Goal: Check status: Check status

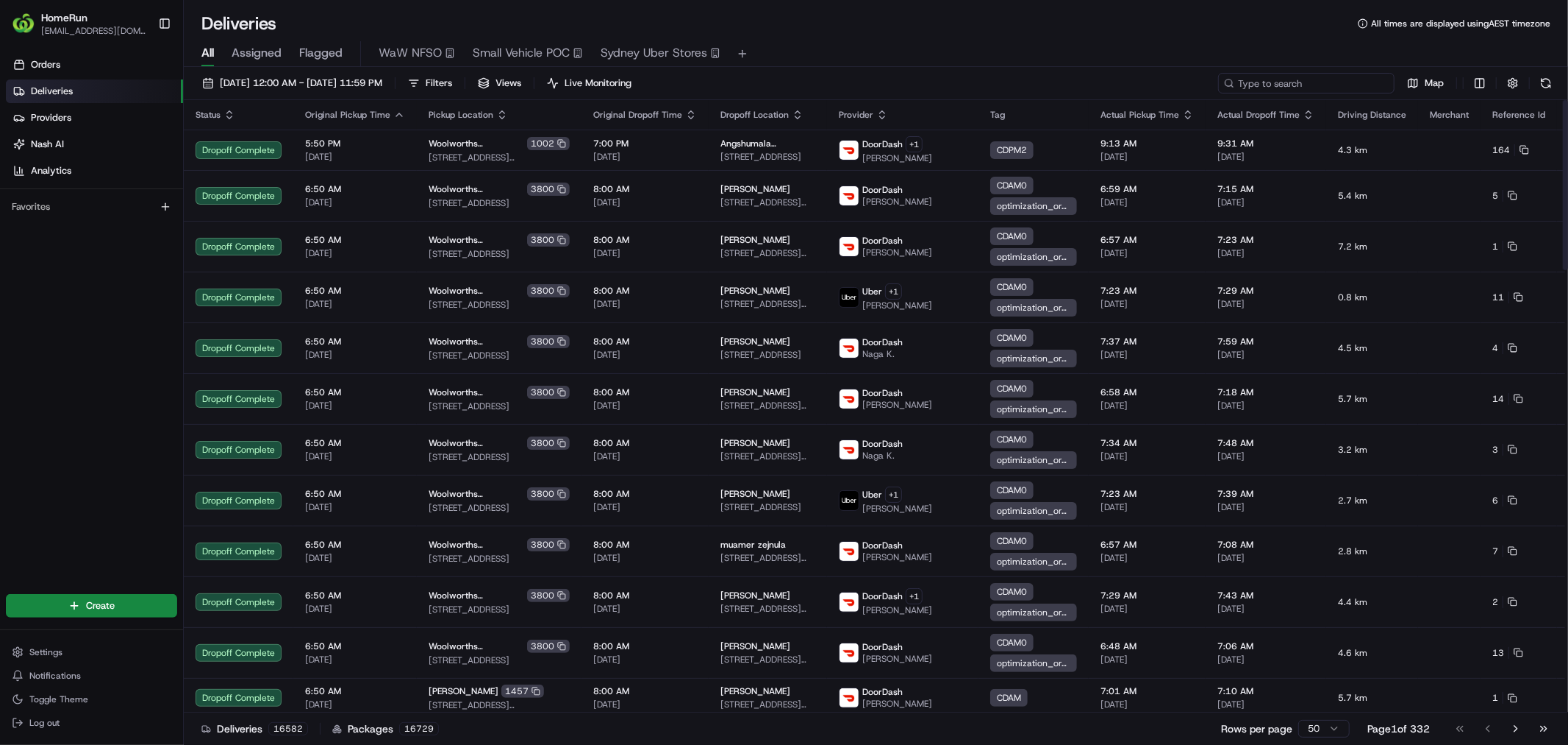
click at [1329, 85] on input at bounding box center [1307, 83] width 177 height 21
paste input "265586681"
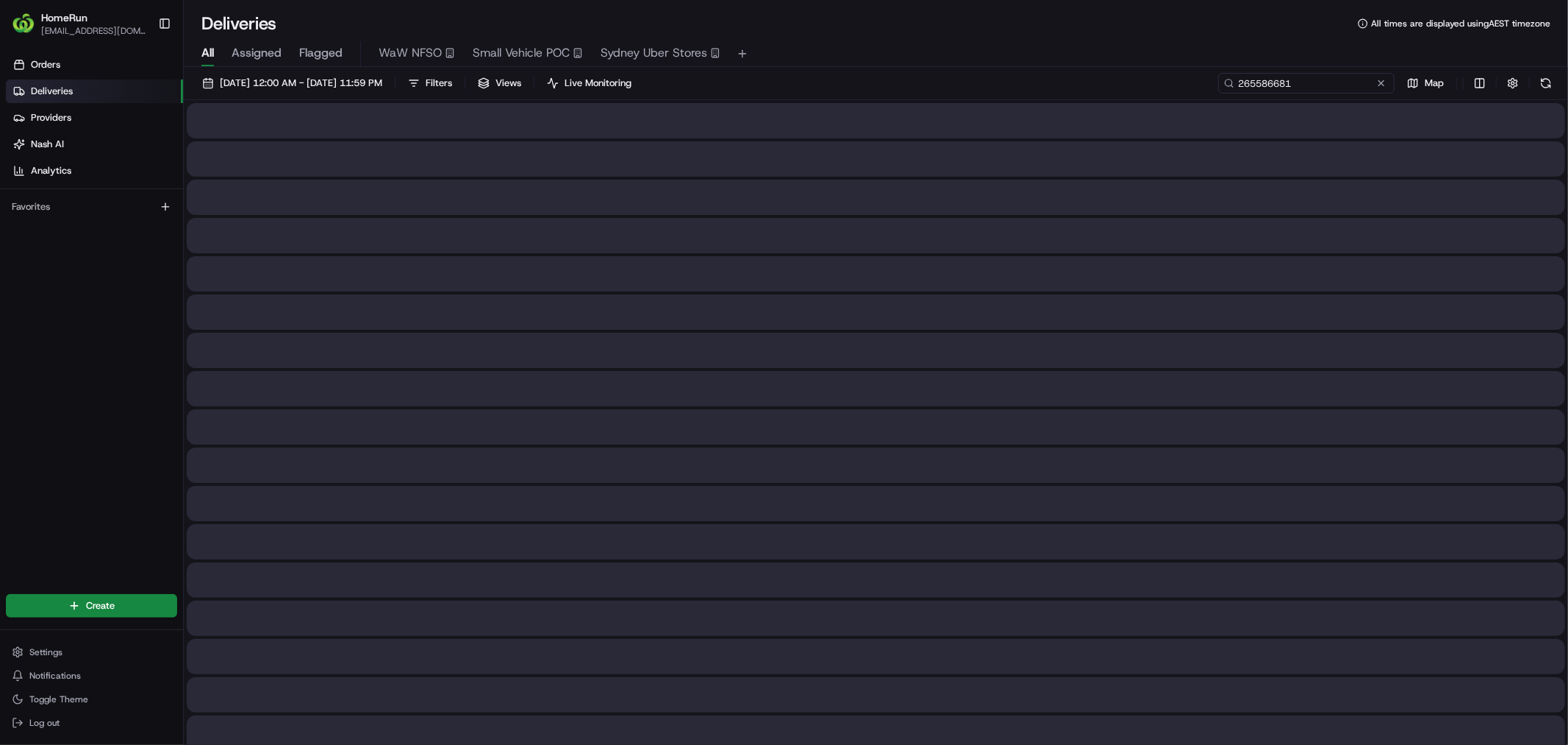
type input "265586681"
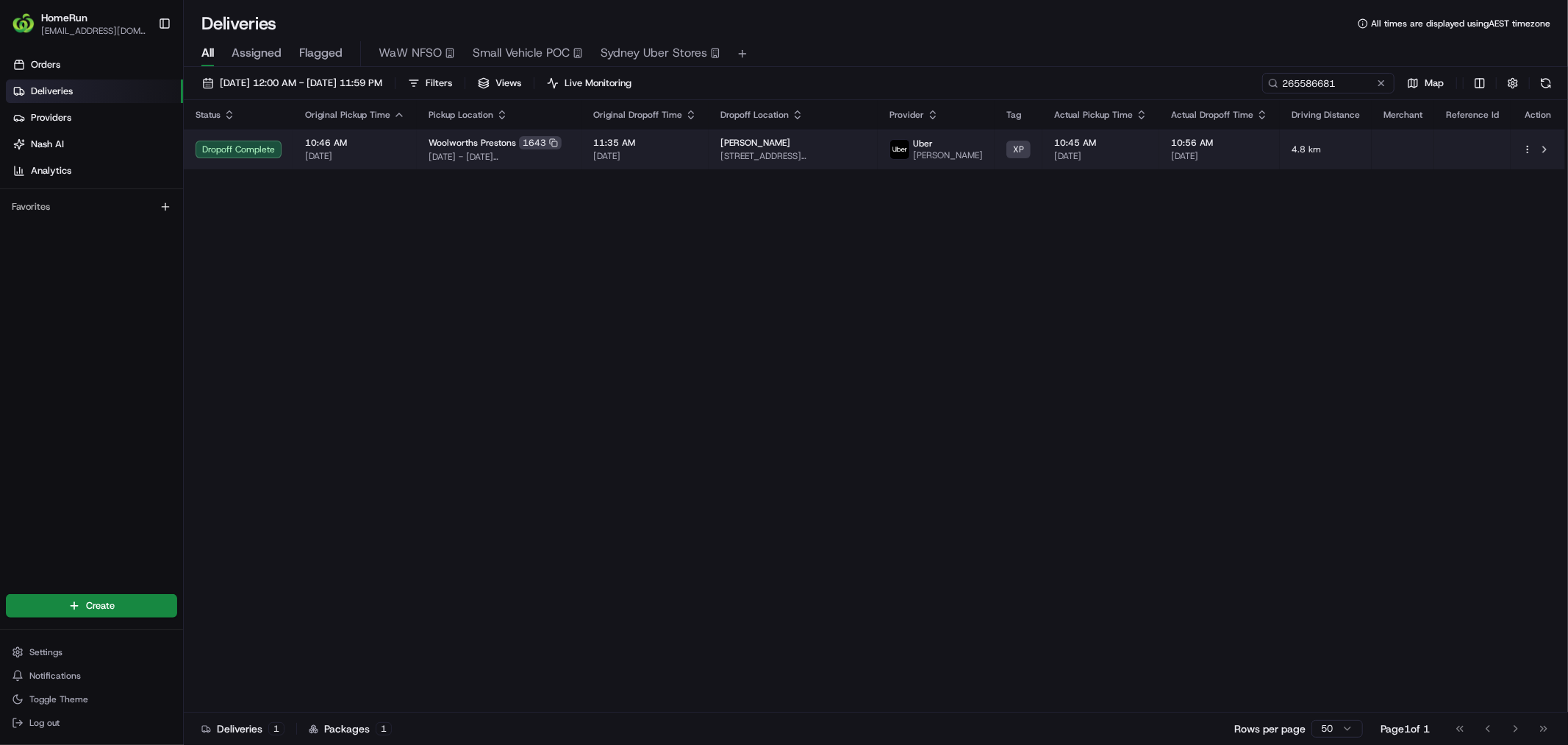
click at [697, 149] on span "11:35 AM" at bounding box center [646, 143] width 104 height 12
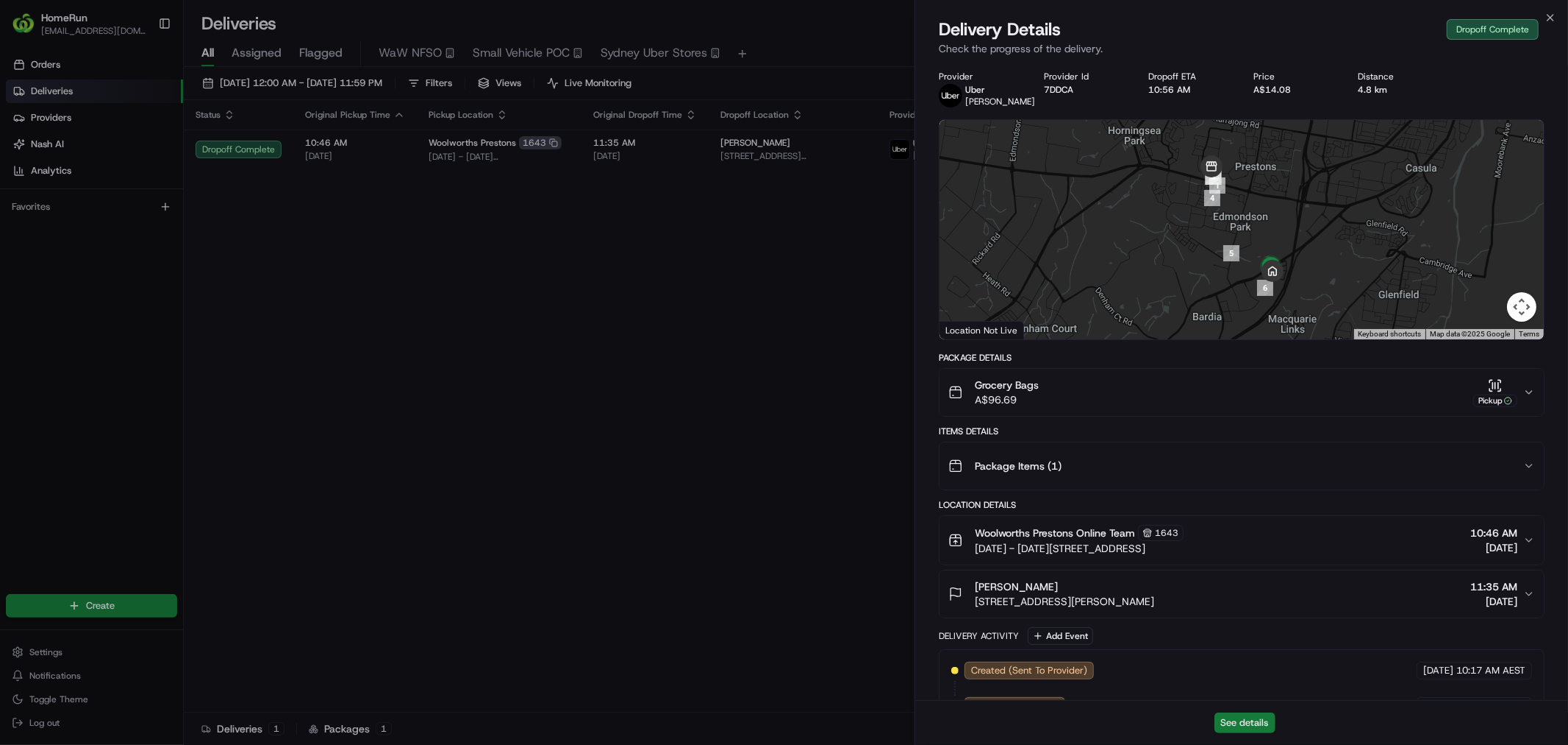
click at [1243, 669] on button "See details" at bounding box center [1245, 722] width 61 height 21
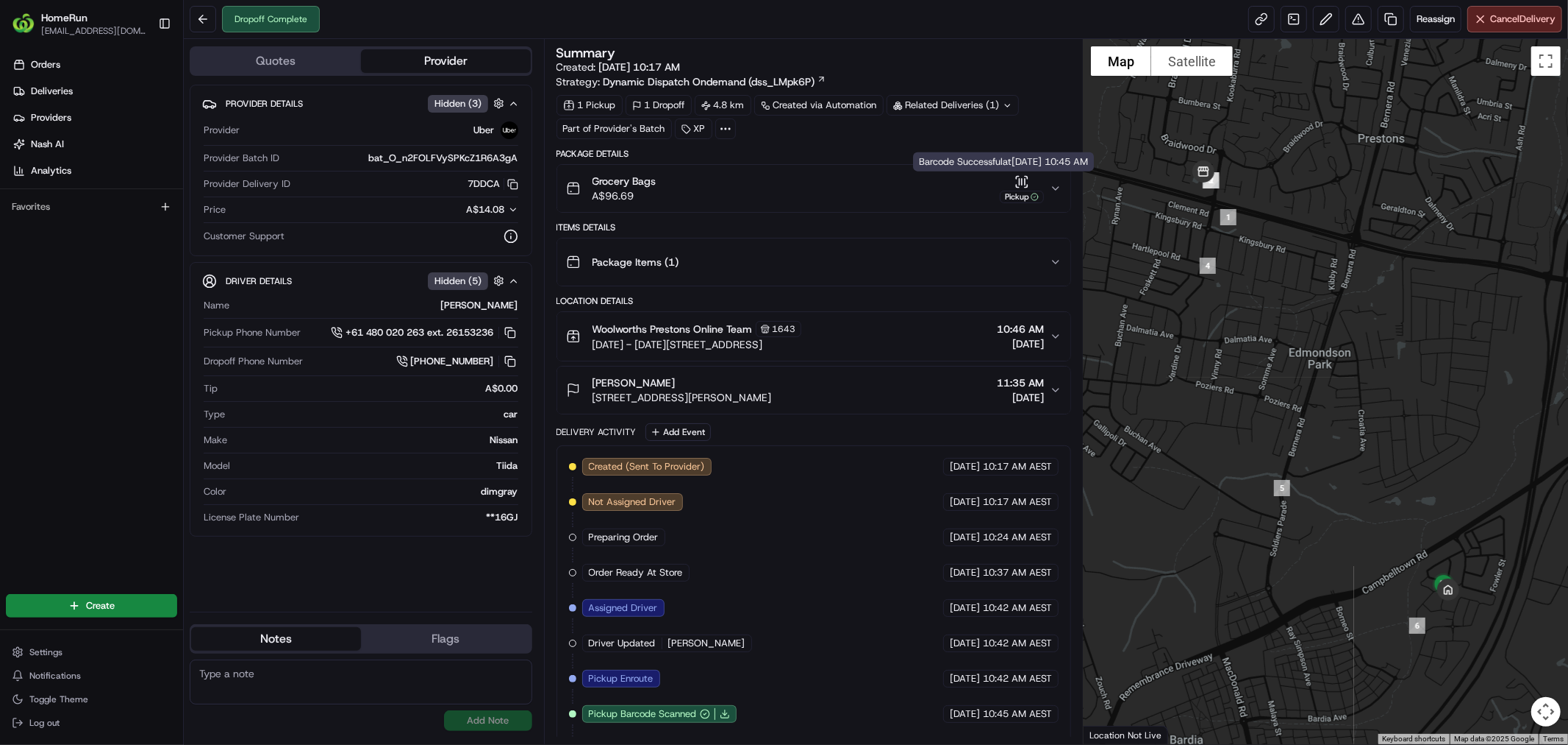
click at [951, 177] on div "Grocery Bags A$96.69 Pickup" at bounding box center [807, 188] width 484 height 29
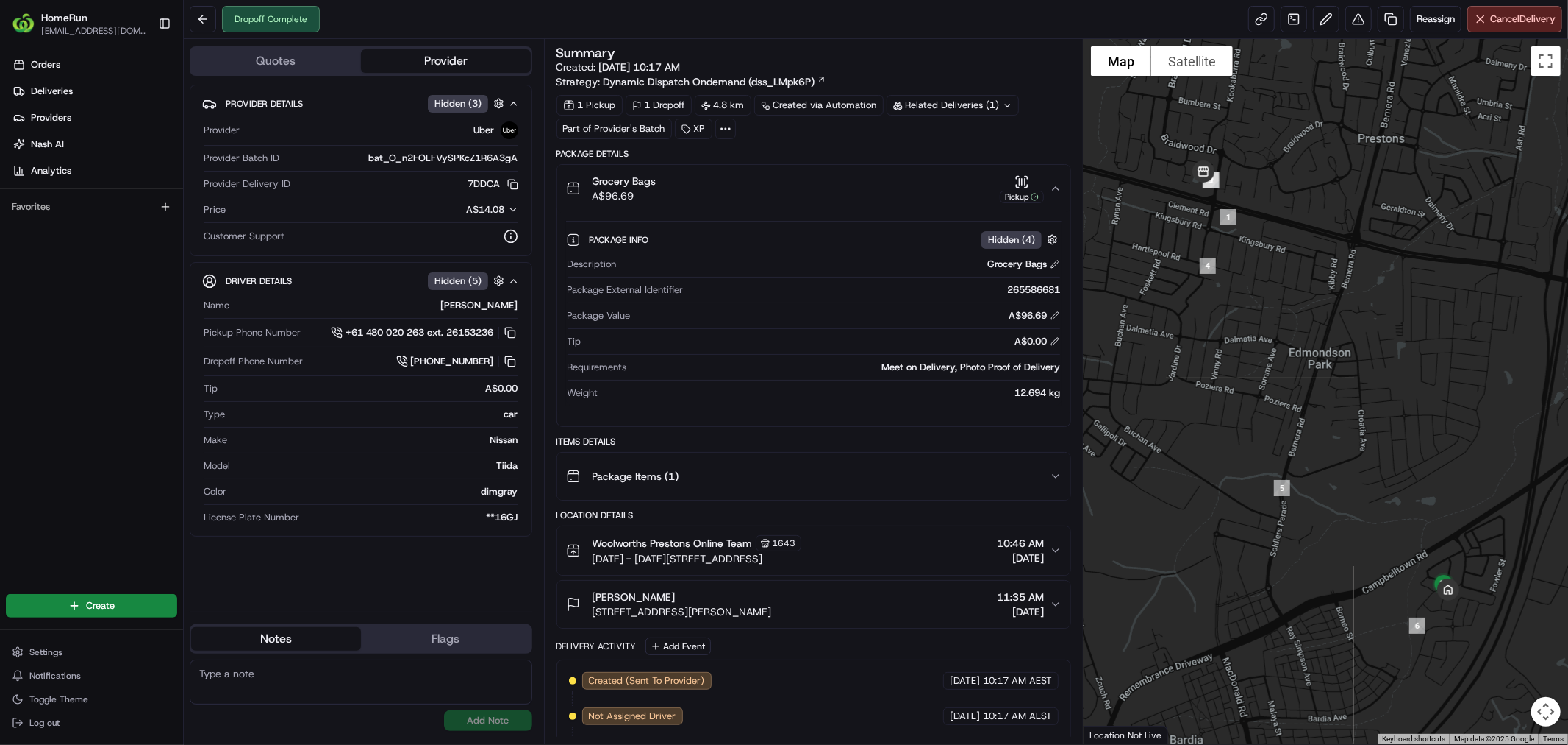
click at [960, 189] on div "Grocery Bags A$96.69 Pickup" at bounding box center [807, 188] width 484 height 29
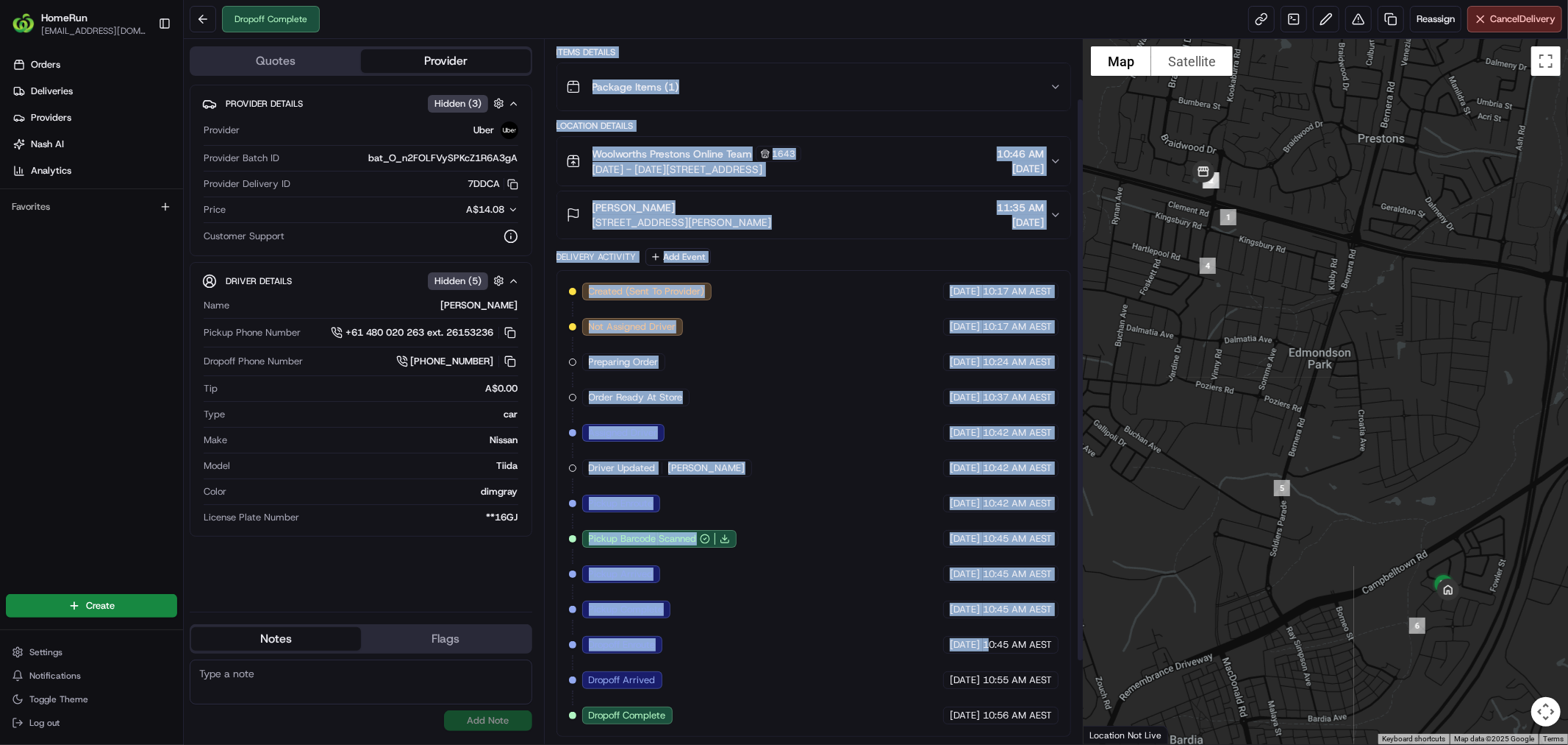
scroll to position [178, 0]
drag, startPoint x: 608, startPoint y: 43, endPoint x: 1071, endPoint y: 697, distance: 801.3
click at [1071, 697] on div "Summary Created: 20/08/2025 10:17 AM Strategy: Dynamic Dispatch Ondemand (dss_L…" at bounding box center [813, 391] width 540 height 705
click at [1060, 705] on div "Created (Sent To Provider) Uber 20/08/2025 10:17 AM AEST Not Assigned Driver Ub…" at bounding box center [814, 502] width 515 height 466
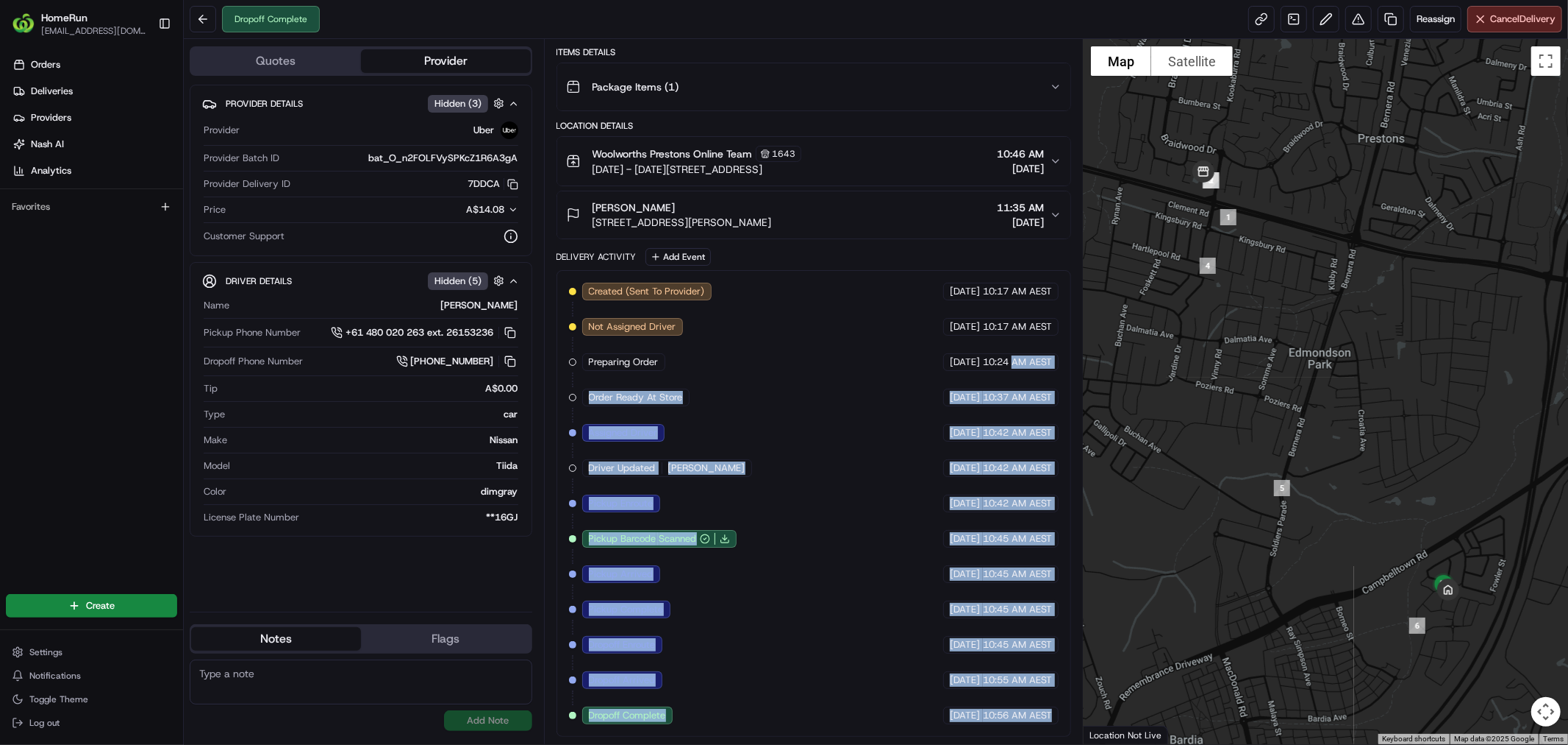
drag, startPoint x: 1060, startPoint y: 705, endPoint x: 1007, endPoint y: 336, distance: 372.8
click at [1010, 347] on div "Created (Sent To Provider) Uber 20/08/2025 10:17 AM AEST Not Assigned Driver Ub…" at bounding box center [814, 502] width 515 height 466
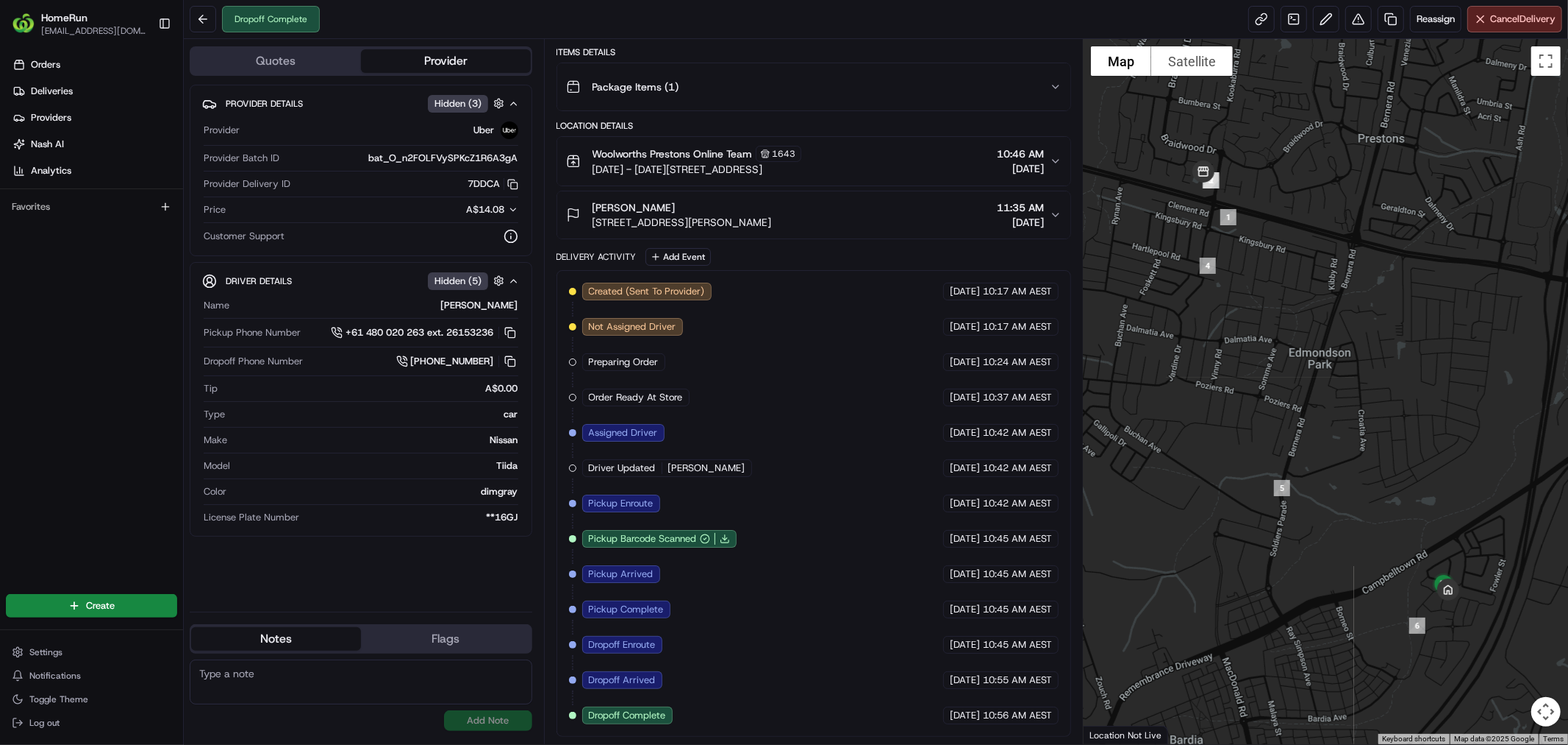
click at [1005, 326] on span "10:17 AM AEST" at bounding box center [1017, 326] width 69 height 13
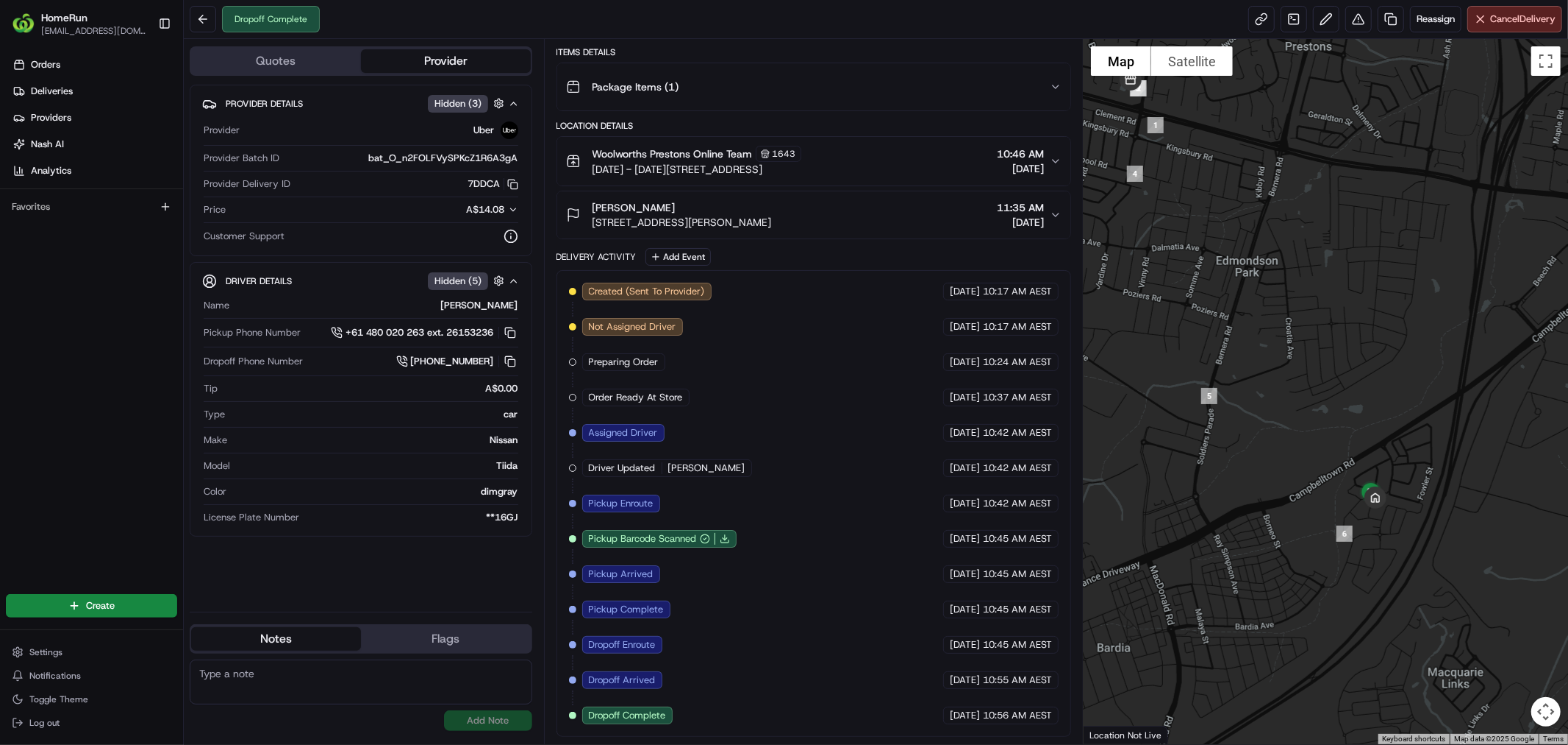
drag, startPoint x: 1400, startPoint y: 577, endPoint x: 1318, endPoint y: 467, distance: 137.2
click at [1320, 473] on div at bounding box center [1326, 391] width 485 height 705
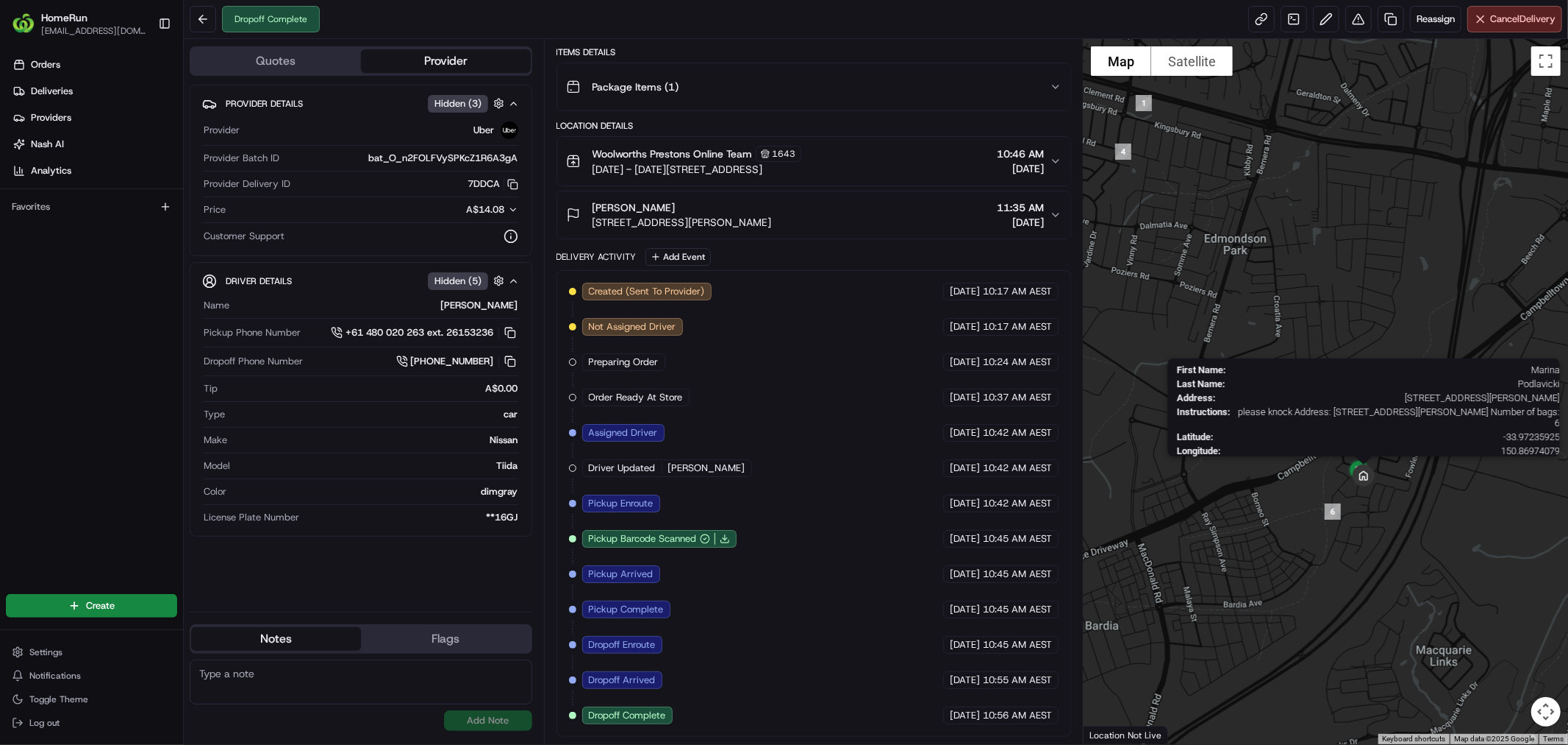
click at [1356, 476] on img at bounding box center [1364, 475] width 34 height 34
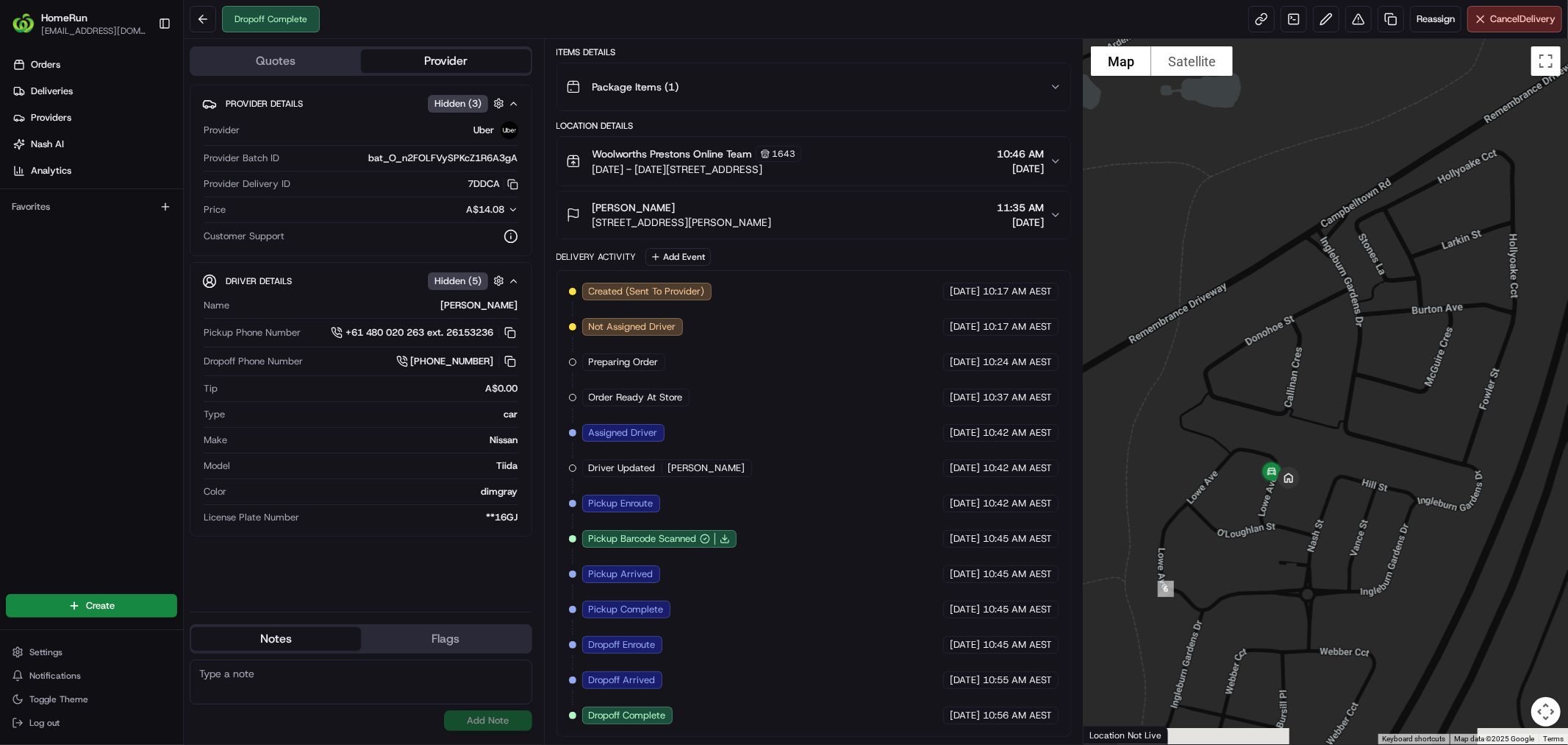
drag, startPoint x: 1178, startPoint y: 567, endPoint x: 1189, endPoint y: 521, distance: 47.3
click at [1189, 521] on div at bounding box center [1326, 391] width 485 height 705
